Goal: Transaction & Acquisition: Purchase product/service

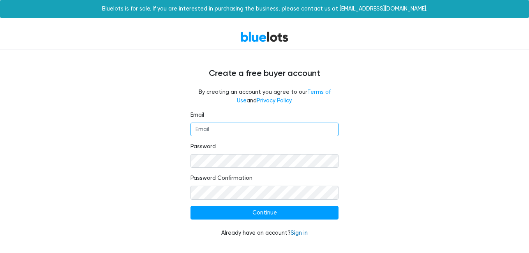
type input "lovinmylife47@yahoo.com"
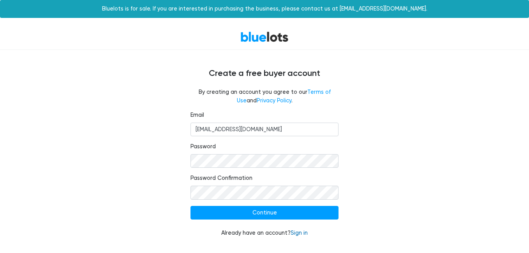
click at [299, 232] on link "Sign in" at bounding box center [298, 233] width 17 height 7
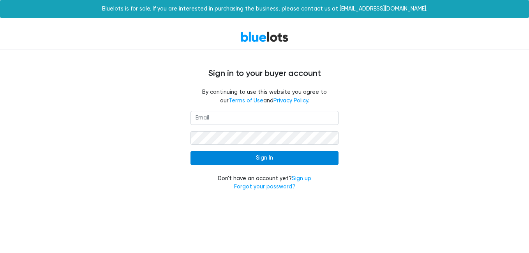
type input "lovinmylife47@yahoo.com"
click at [266, 160] on input "Sign In" at bounding box center [264, 158] width 148 height 14
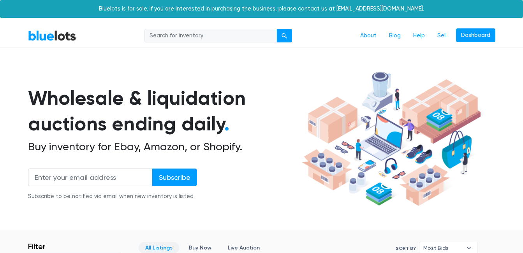
click at [259, 35] on input "search" at bounding box center [210, 36] width 132 height 14
type input "cosmetics"
click at [282, 37] on div "submit" at bounding box center [284, 35] width 5 height 5
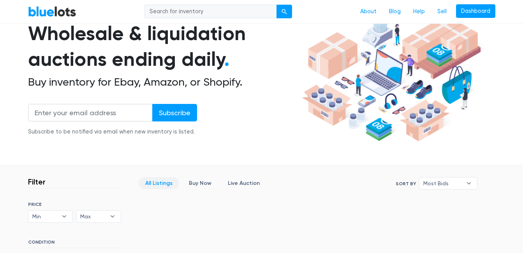
scroll to position [63, 0]
